Goal: Task Accomplishment & Management: Use online tool/utility

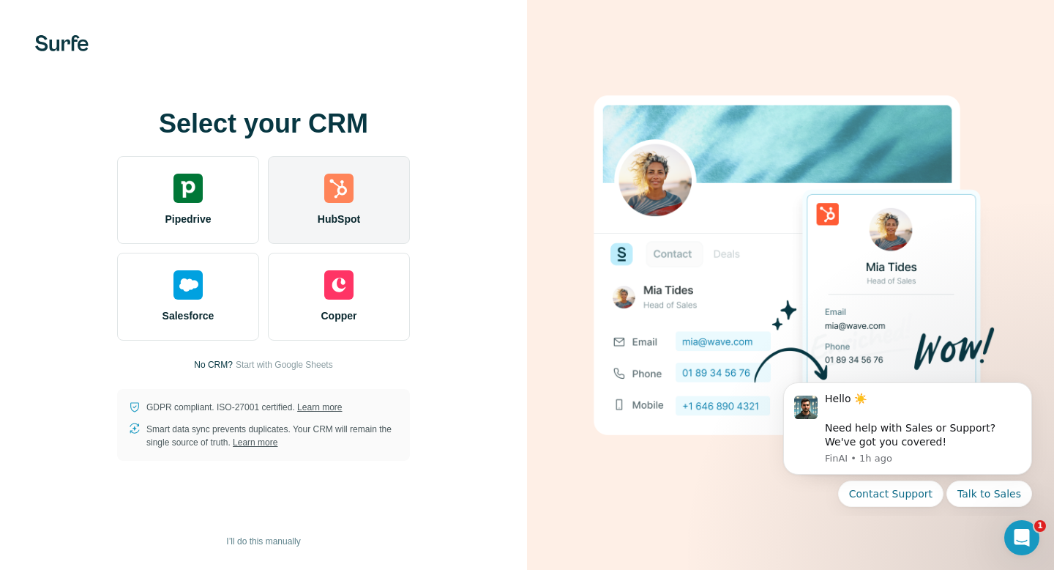
click at [338, 201] on img at bounding box center [338, 188] width 29 height 29
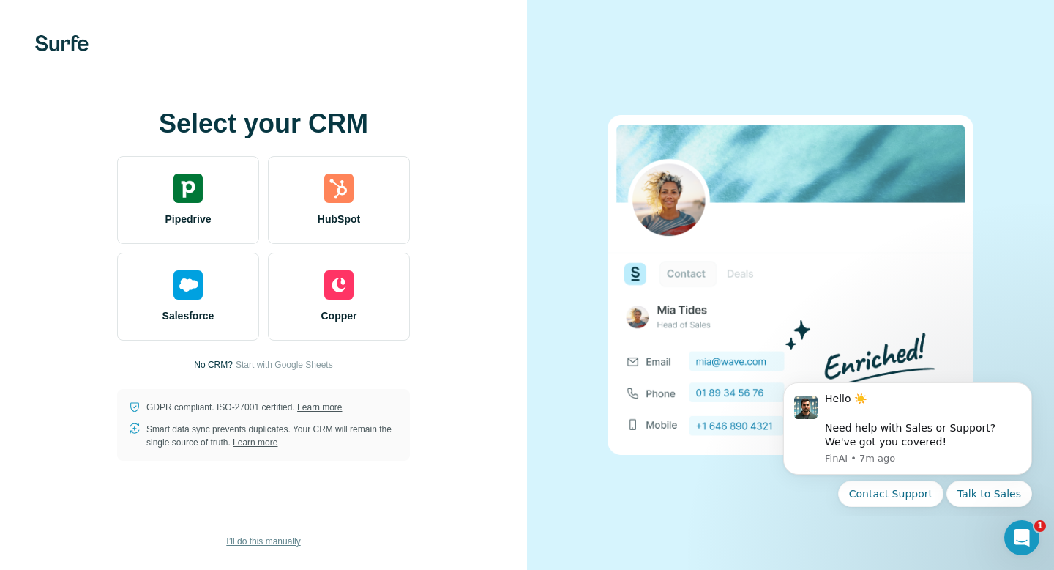
click at [288, 546] on span "I’ll do this manually" at bounding box center [263, 540] width 74 height 13
click at [275, 534] on span "I’ll do this manually" at bounding box center [263, 540] width 74 height 13
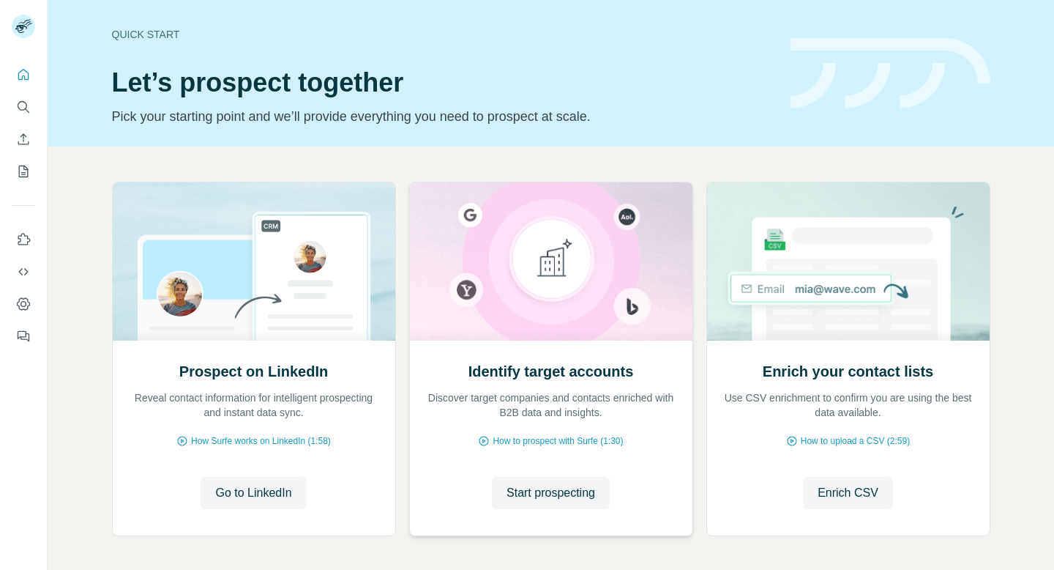
scroll to position [34, 0]
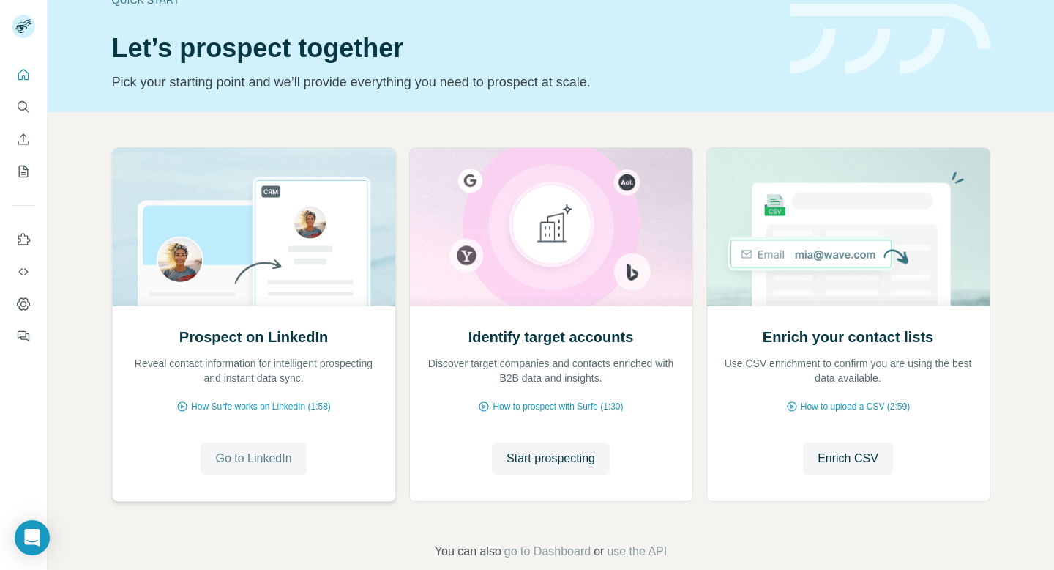
click at [248, 462] on span "Go to LinkedIn" at bounding box center [253, 459] width 76 height 18
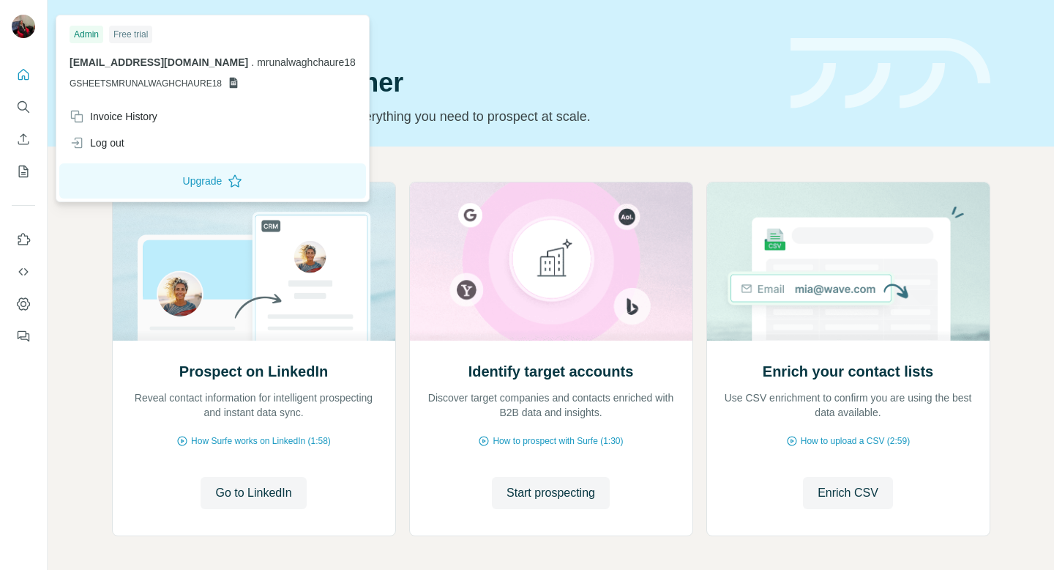
click at [179, 81] on span "GSHEETSMRUNALWAGHCHAURE18" at bounding box center [146, 83] width 152 height 13
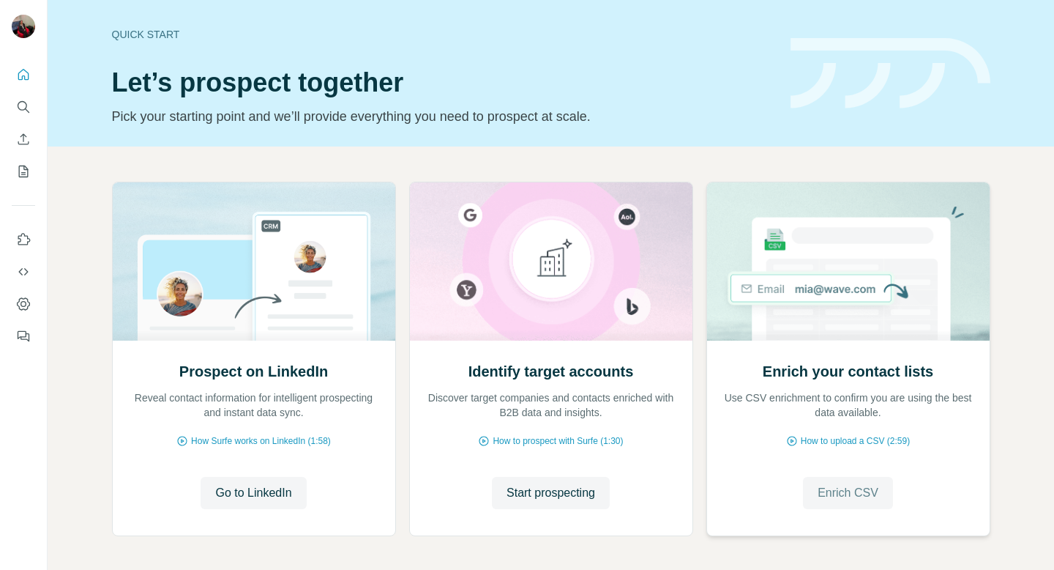
click at [855, 504] on button "Enrich CSV" at bounding box center [848, 493] width 90 height 32
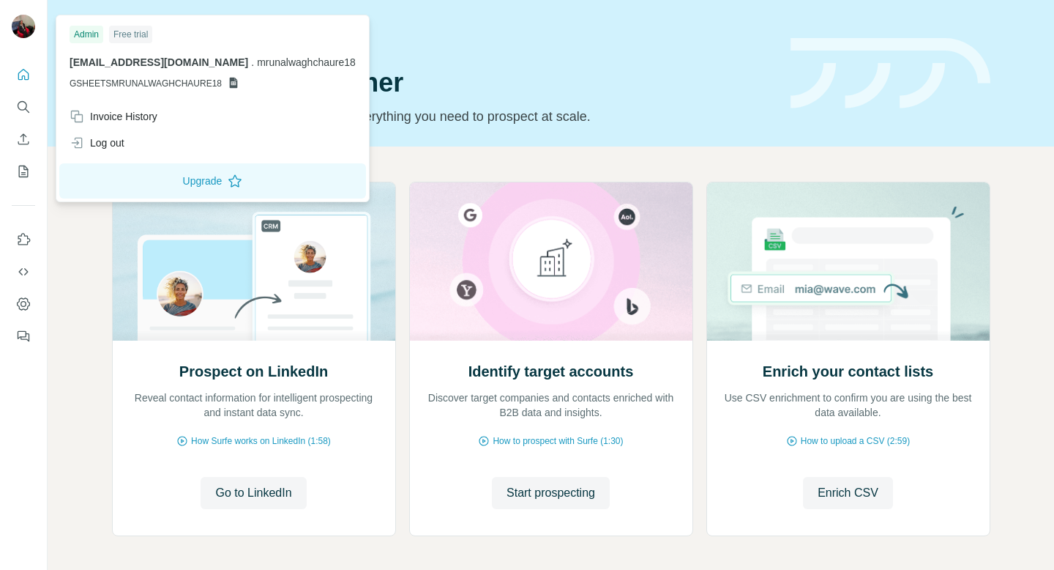
click at [124, 34] on div "Free trial" at bounding box center [130, 35] width 43 height 18
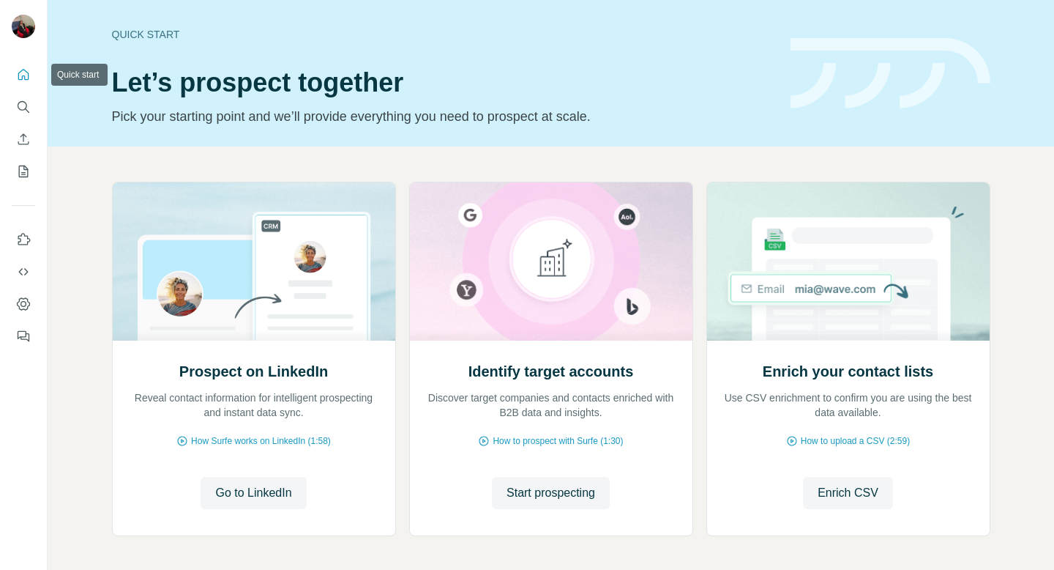
click at [29, 72] on icon "Quick start" at bounding box center [23, 74] width 15 height 15
